Goal: Information Seeking & Learning: Learn about a topic

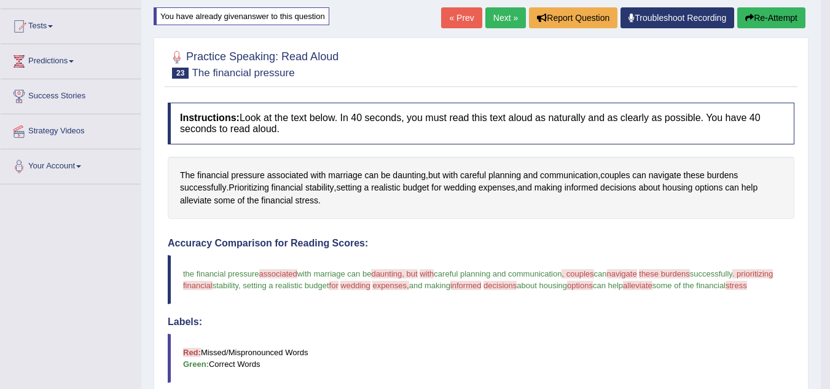
scroll to position [120, 0]
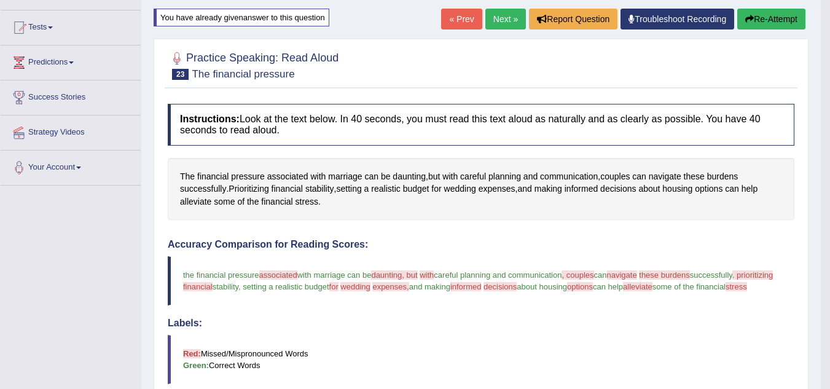
click at [750, 20] on icon "button" at bounding box center [749, 19] width 9 height 9
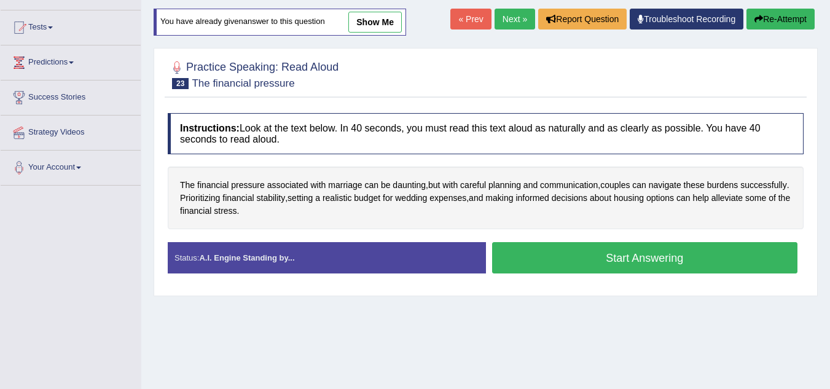
click at [669, 253] on button "Start Answering" at bounding box center [645, 257] width 306 height 31
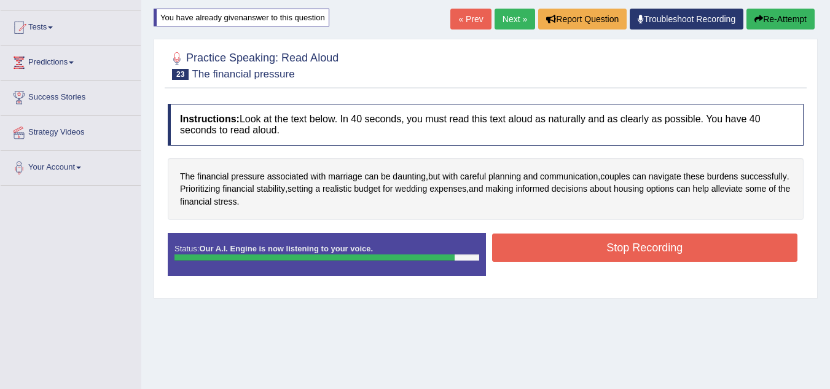
click at [669, 253] on button "Stop Recording" at bounding box center [645, 247] width 306 height 28
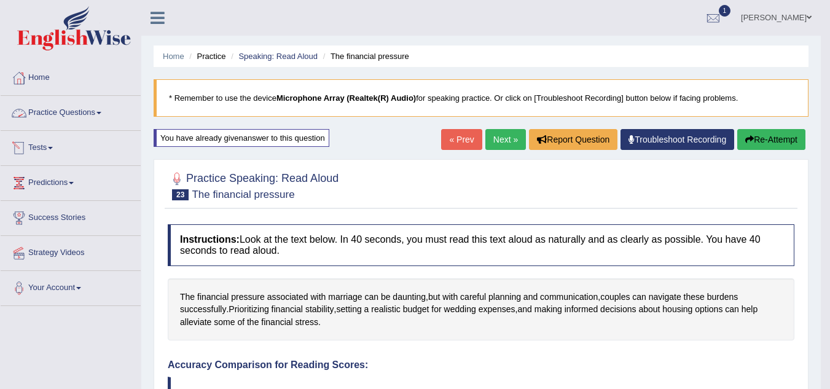
click at [92, 108] on link "Practice Questions" at bounding box center [71, 111] width 140 height 31
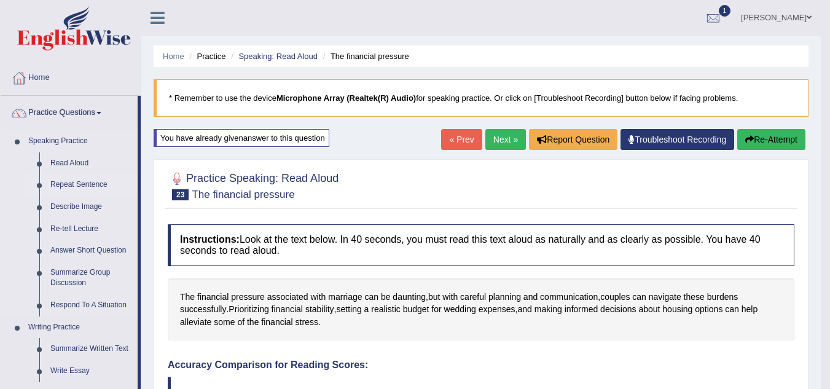
click at [84, 183] on link "Repeat Sentence" at bounding box center [91, 185] width 93 height 22
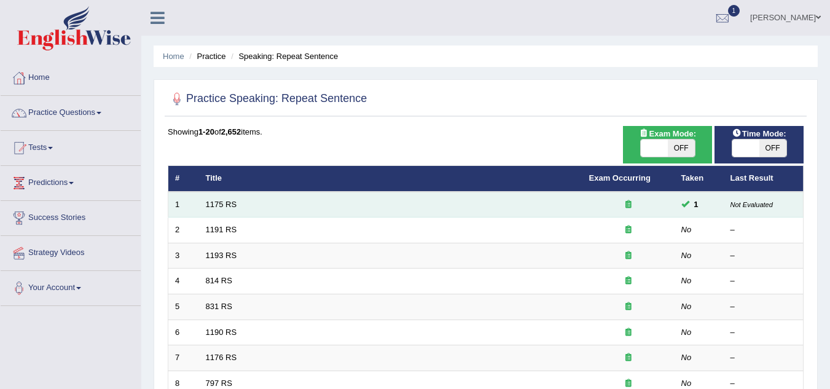
click at [278, 200] on td "1175 RS" at bounding box center [390, 205] width 383 height 26
click at [219, 205] on link "1175 RS" at bounding box center [221, 204] width 31 height 9
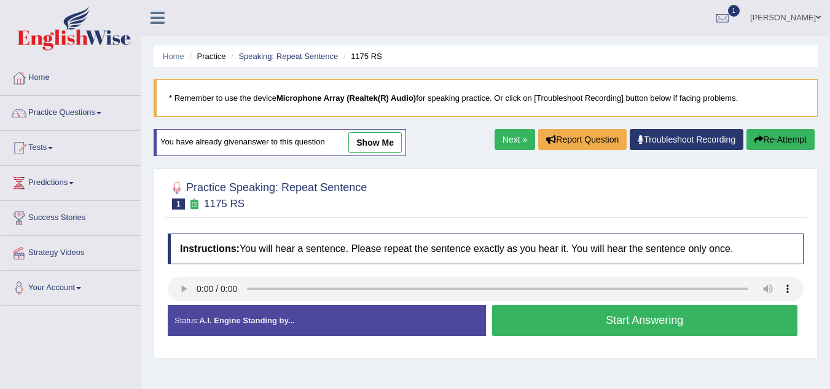
click at [627, 320] on button "Start Answering" at bounding box center [645, 320] width 306 height 31
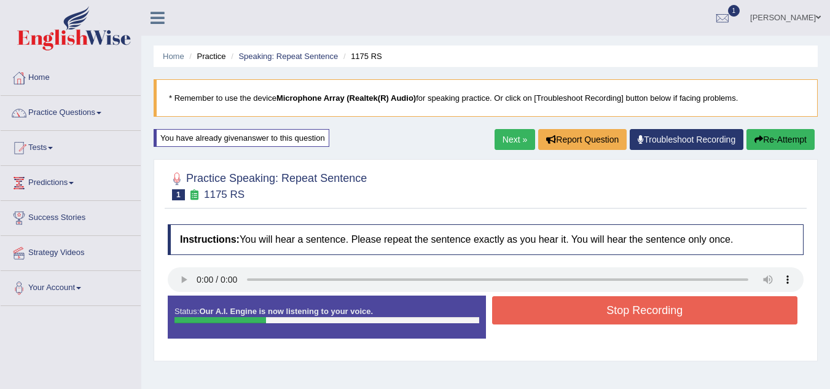
click at [627, 320] on button "Stop Recording" at bounding box center [645, 310] width 306 height 28
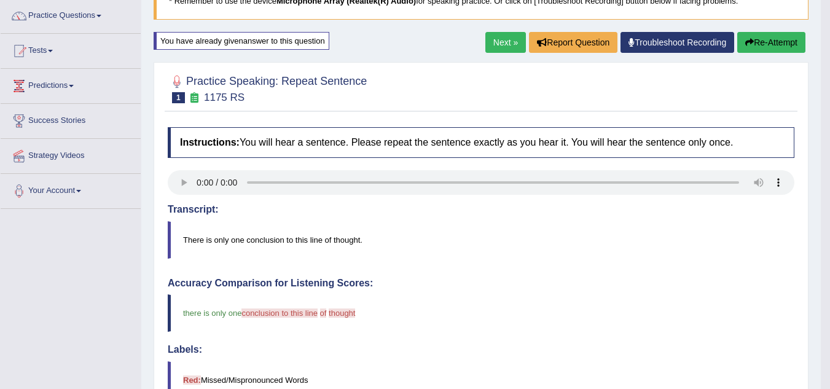
scroll to position [95, 0]
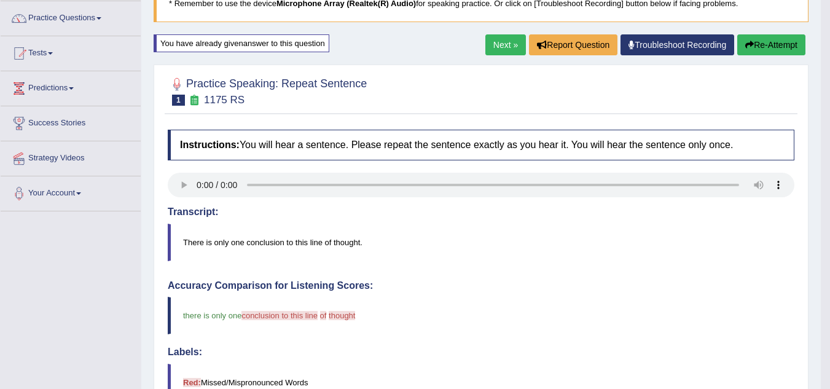
click at [499, 49] on link "Next »" at bounding box center [505, 44] width 41 height 21
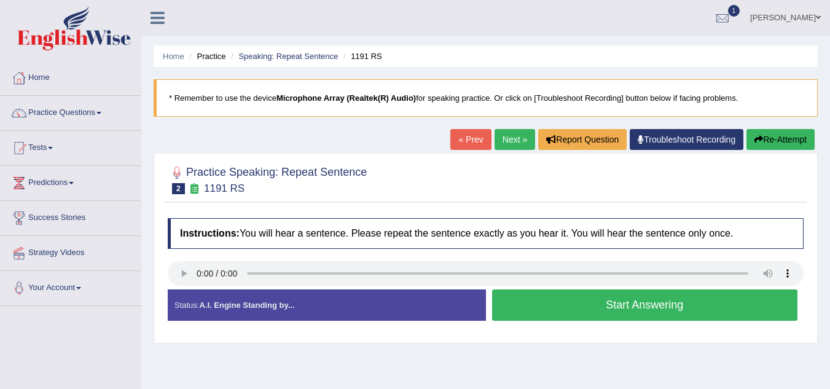
click at [553, 298] on button "Start Answering" at bounding box center [645, 304] width 306 height 31
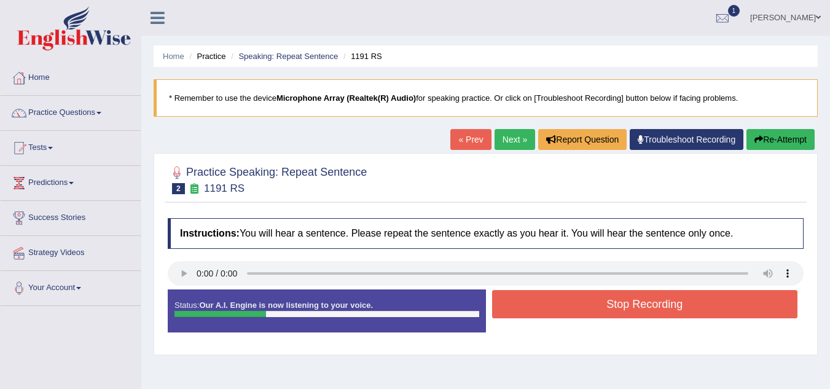
click at [553, 298] on button "Stop Recording" at bounding box center [645, 304] width 306 height 28
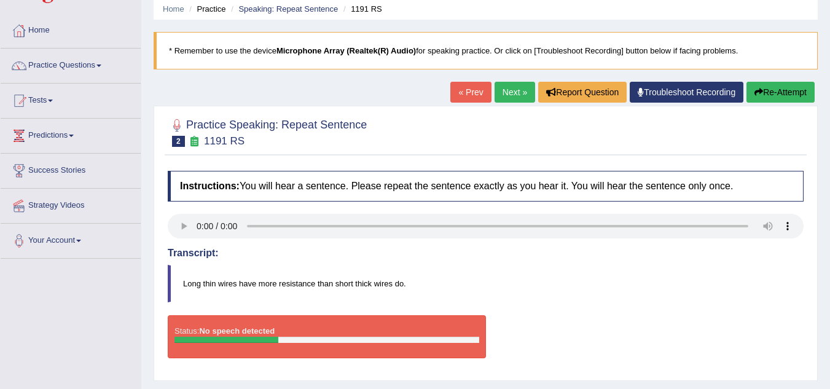
scroll to position [46, 0]
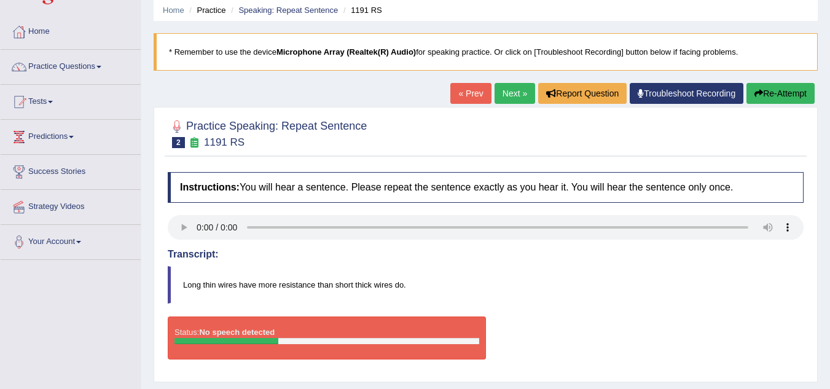
click at [770, 97] on button "Re-Attempt" at bounding box center [780, 93] width 68 height 21
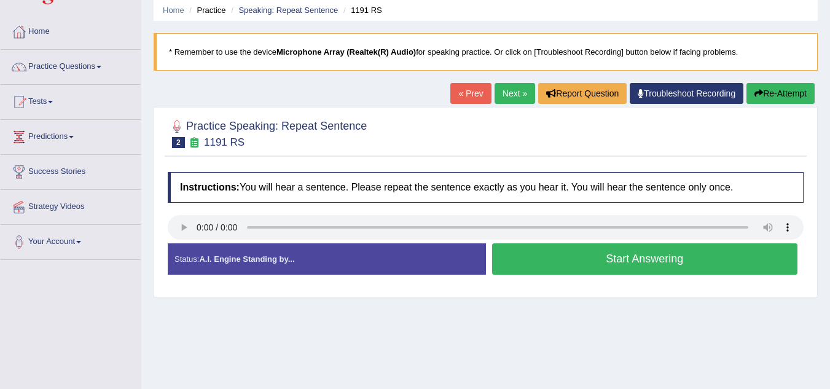
click at [619, 254] on button "Start Answering" at bounding box center [645, 258] width 306 height 31
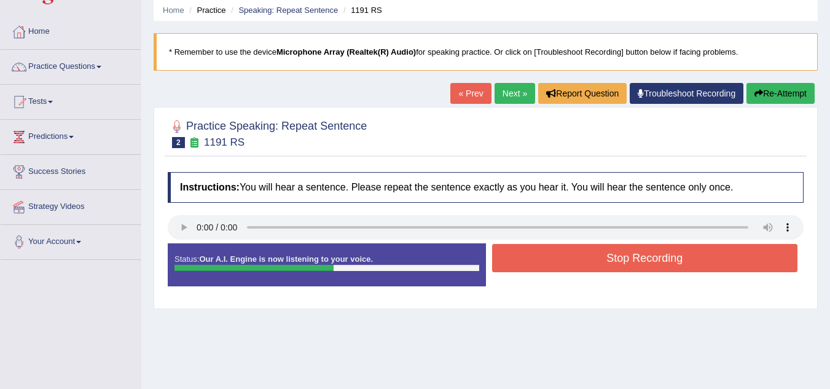
click at [619, 254] on button "Stop Recording" at bounding box center [645, 258] width 306 height 28
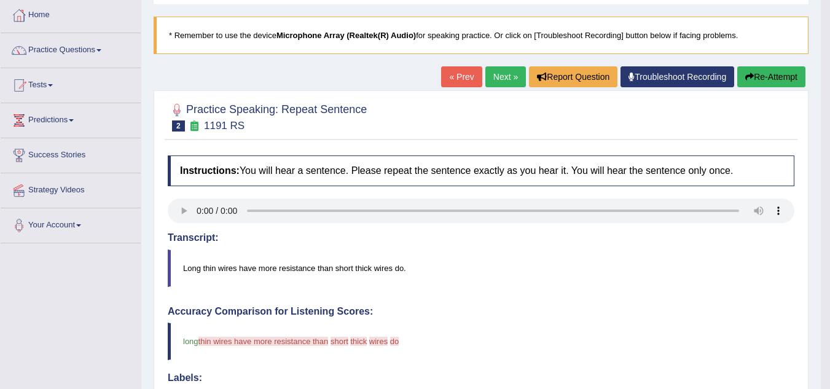
scroll to position [61, 0]
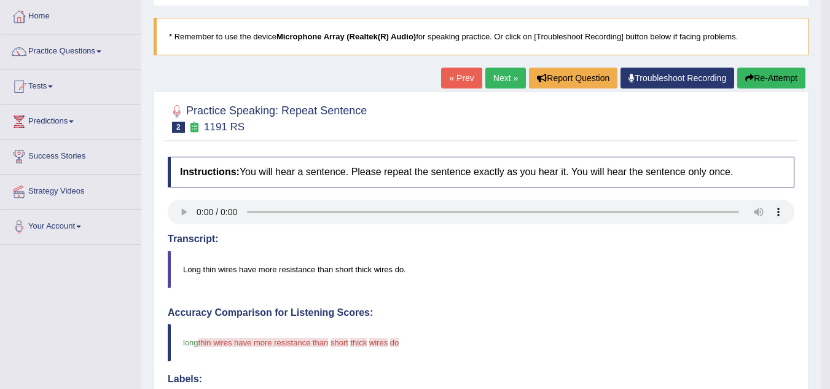
click at [505, 75] on link "Next »" at bounding box center [505, 78] width 41 height 21
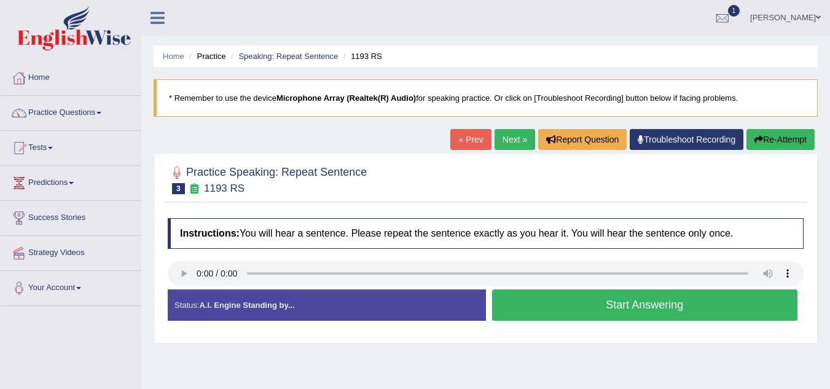
click at [576, 305] on button "Start Answering" at bounding box center [645, 304] width 306 height 31
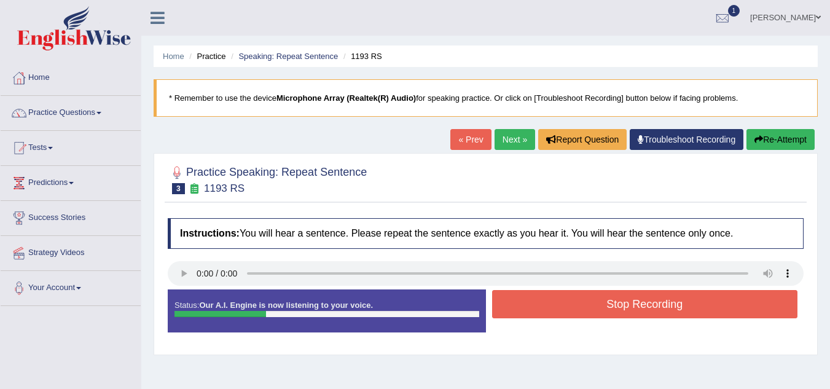
click at [576, 305] on button "Stop Recording" at bounding box center [645, 304] width 306 height 28
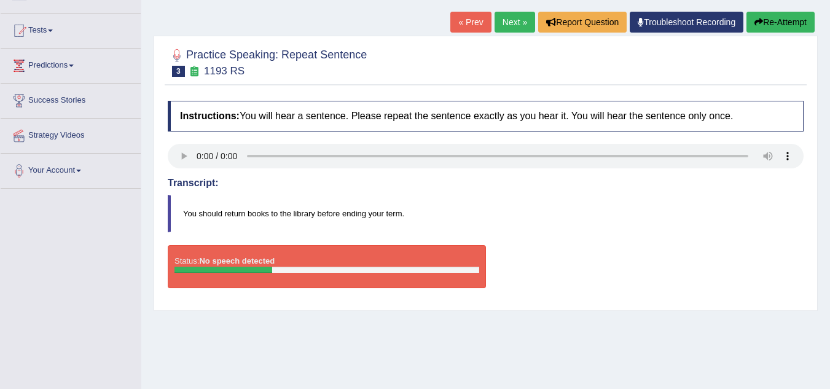
scroll to position [123, 0]
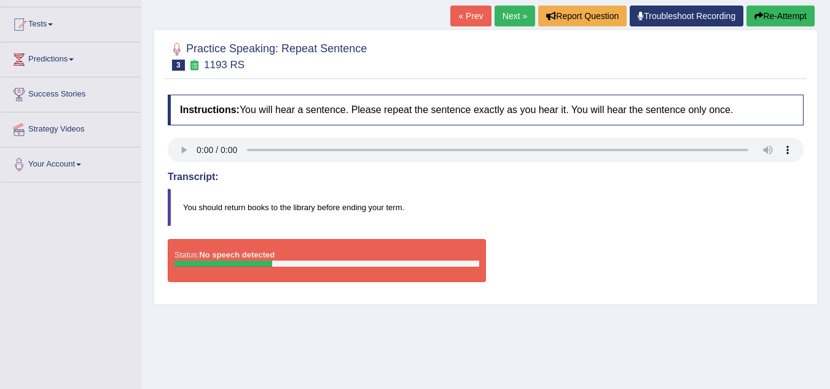
click at [785, 16] on button "Re-Attempt" at bounding box center [780, 16] width 68 height 21
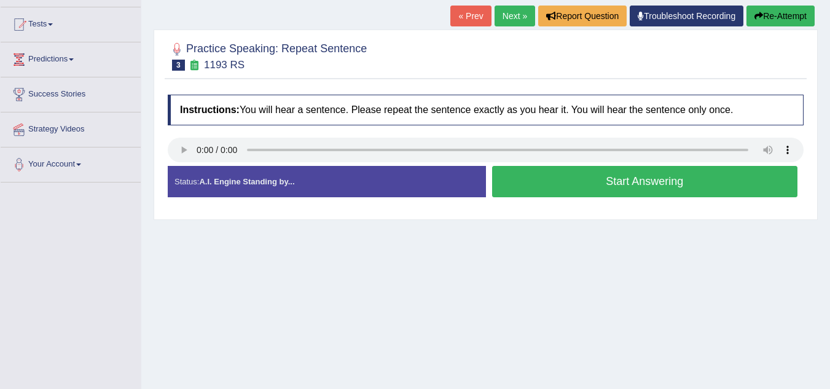
click at [623, 179] on button "Start Answering" at bounding box center [645, 181] width 306 height 31
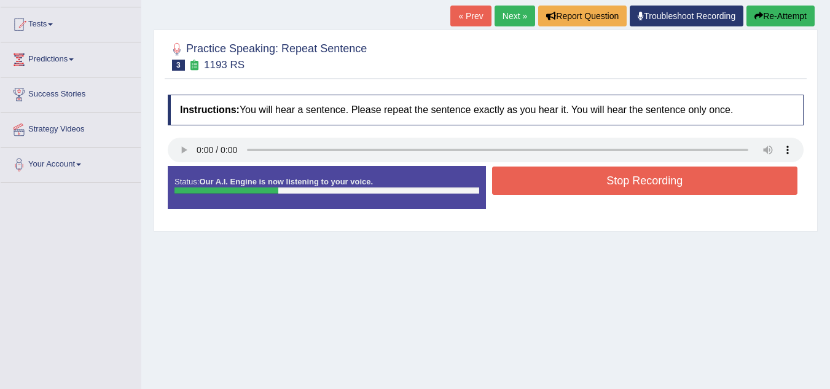
click at [623, 179] on button "Stop Recording" at bounding box center [645, 180] width 306 height 28
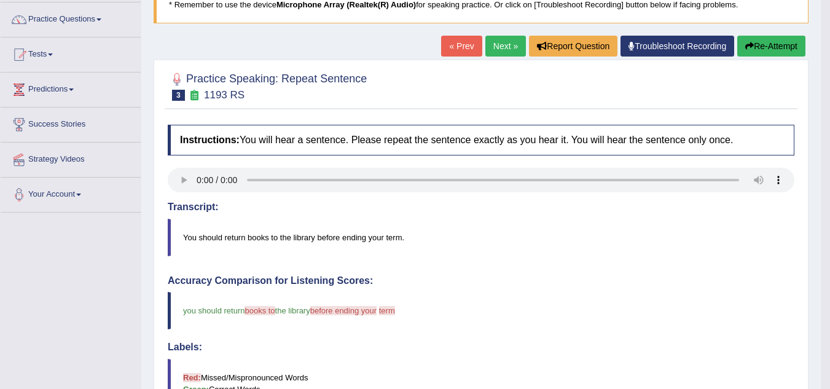
scroll to position [93, 0]
click at [509, 72] on div at bounding box center [481, 86] width 626 height 37
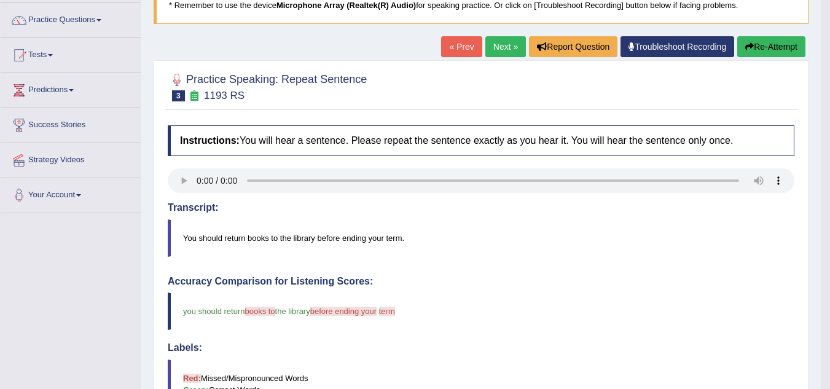
click at [493, 42] on link "Next »" at bounding box center [505, 46] width 41 height 21
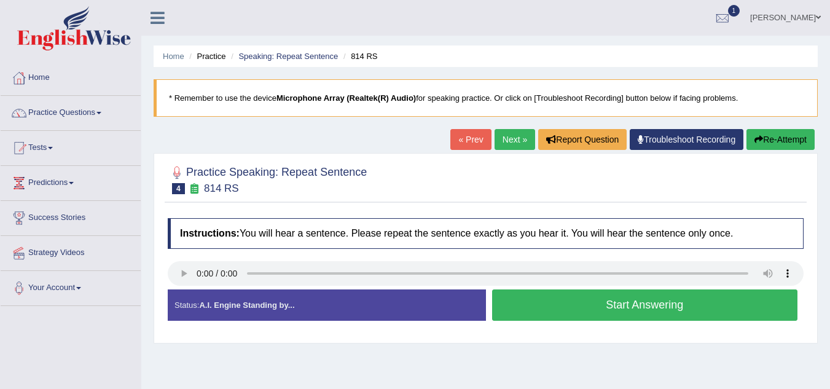
click at [611, 314] on button "Start Answering" at bounding box center [645, 304] width 306 height 31
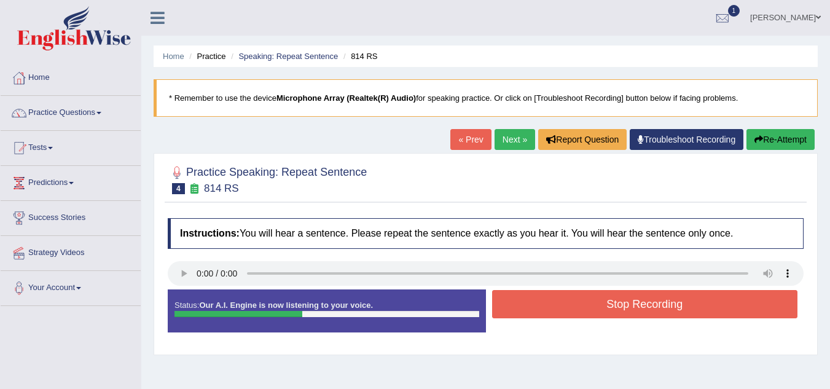
click at [611, 314] on button "Stop Recording" at bounding box center [645, 304] width 306 height 28
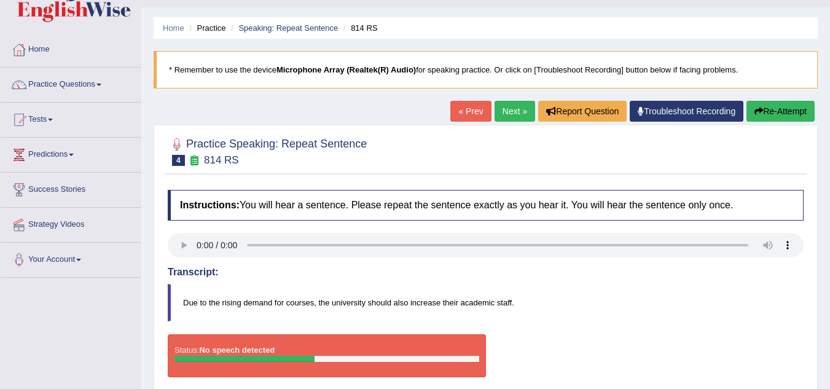
scroll to position [28, 0]
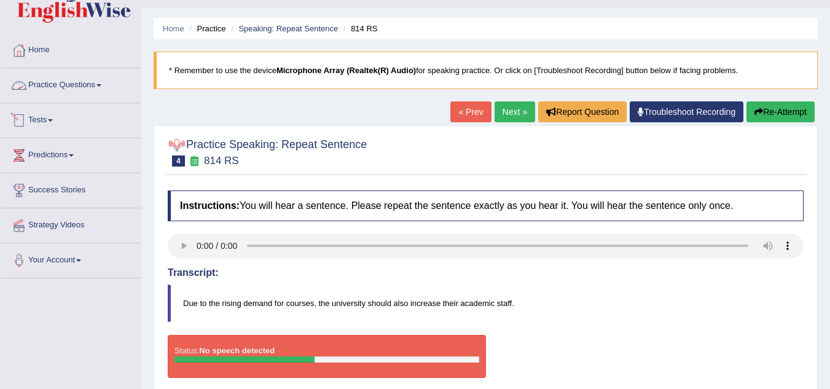
click at [45, 80] on link "Practice Questions" at bounding box center [71, 83] width 140 height 31
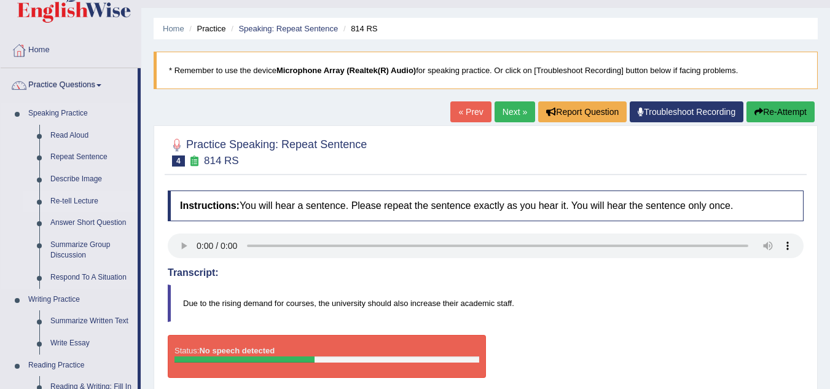
click at [77, 203] on link "Re-tell Lecture" at bounding box center [91, 201] width 93 height 22
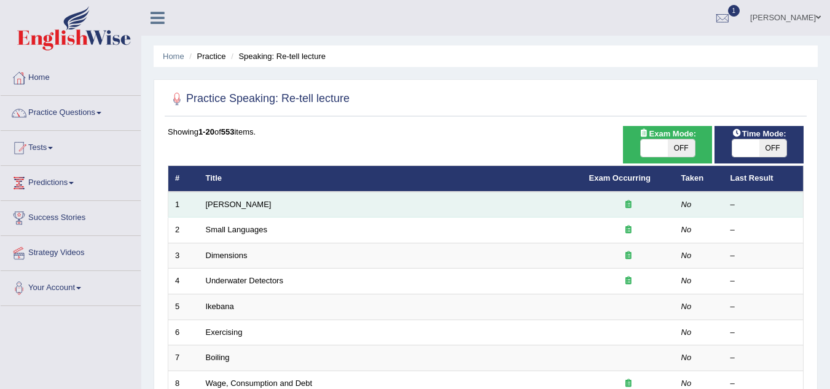
click at [222, 209] on td "[PERSON_NAME]" at bounding box center [390, 205] width 383 height 26
click at [217, 206] on link "[PERSON_NAME]" at bounding box center [239, 204] width 66 height 9
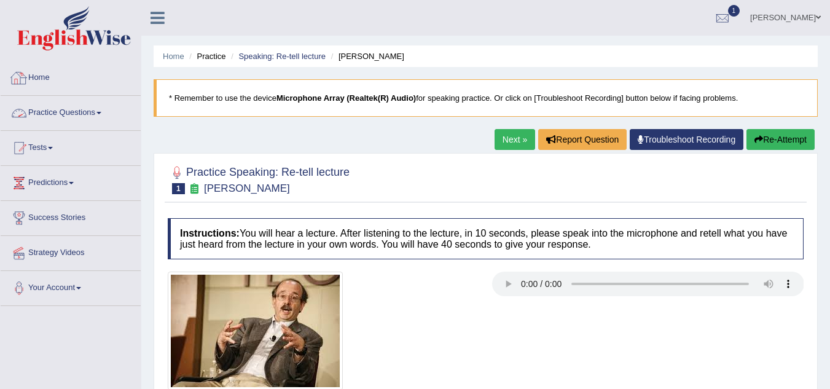
click at [88, 111] on link "Practice Questions" at bounding box center [71, 111] width 140 height 31
